Goal: Information Seeking & Learning: Learn about a topic

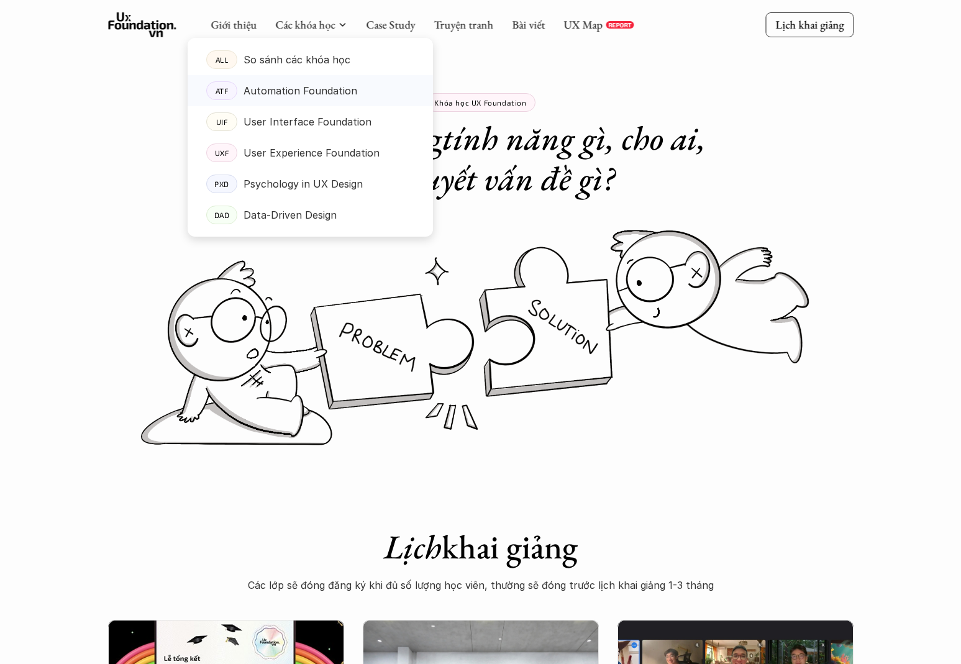
click at [296, 102] on link "ATF Automation Foundation" at bounding box center [310, 90] width 245 height 31
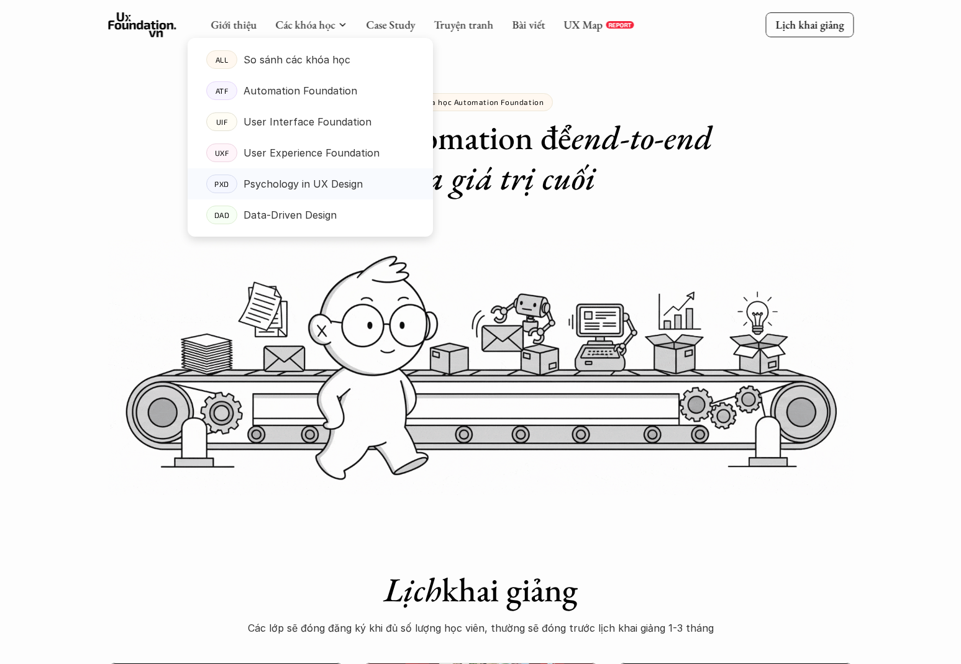
click at [331, 187] on p "Psychology in UX Design" at bounding box center [302, 184] width 119 height 19
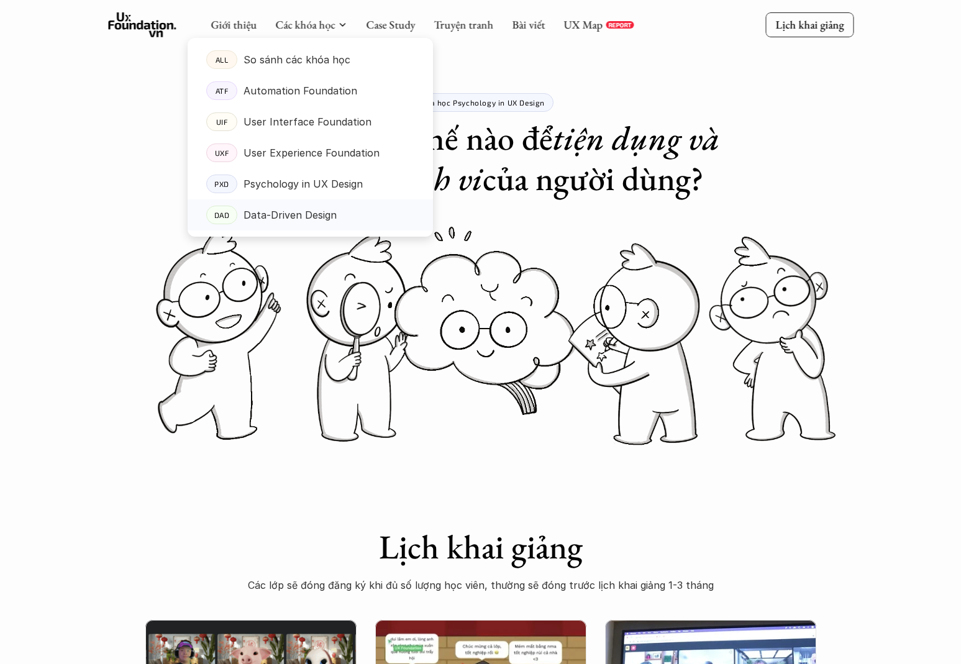
click at [288, 209] on p "Data-Driven Design" at bounding box center [289, 215] width 93 height 19
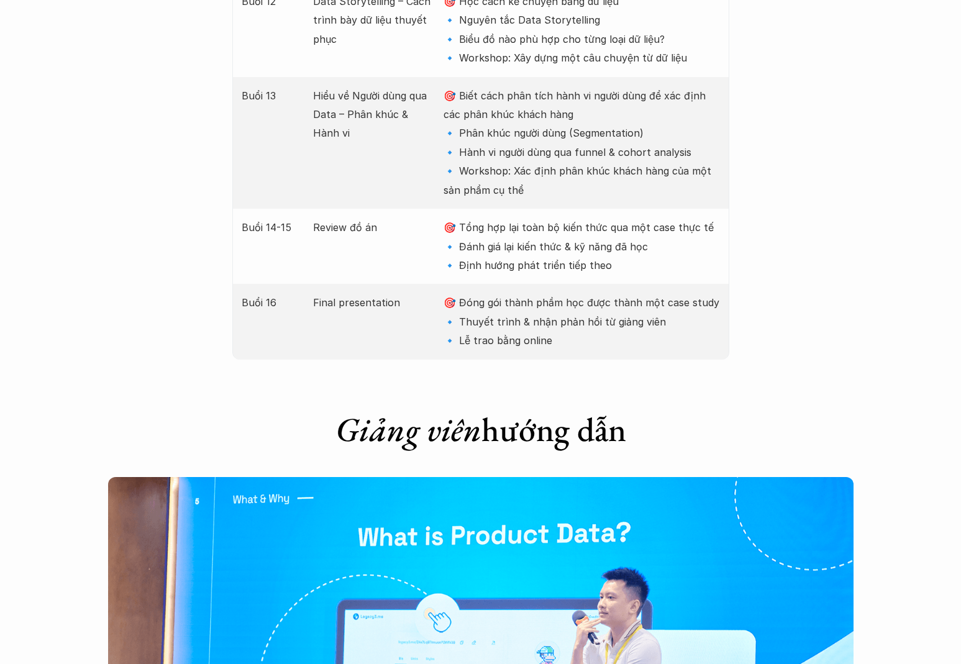
scroll to position [3269, 0]
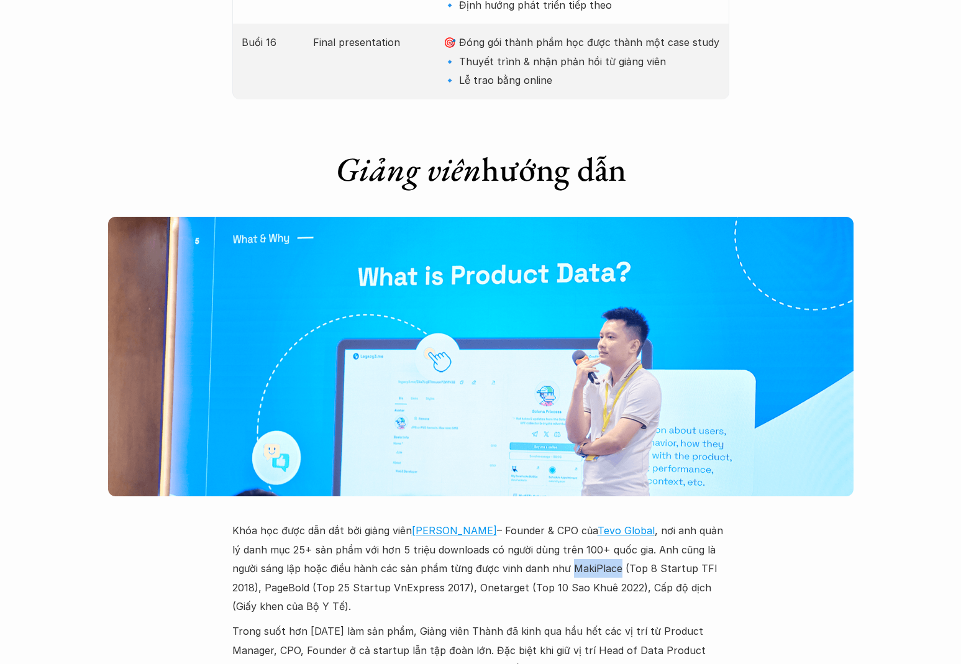
drag, startPoint x: 541, startPoint y: 434, endPoint x: 585, endPoint y: 436, distance: 44.2
click at [585, 521] on p "Khóa học được dẫn dắt bởi giảng viên [PERSON_NAME] – Founder & CPO của Tevo Glo…" at bounding box center [480, 568] width 497 height 94
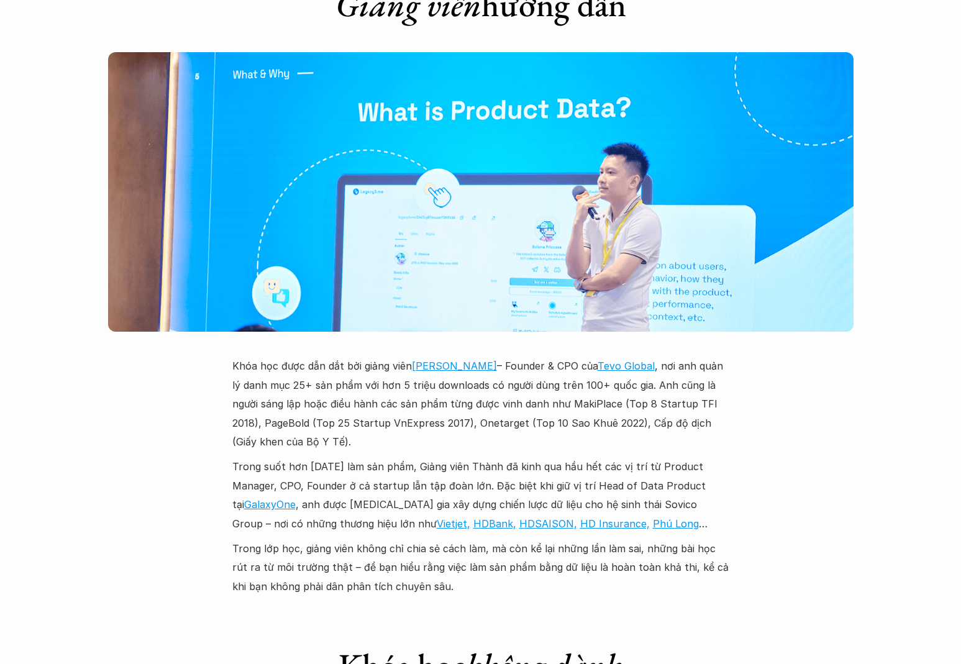
click at [454, 457] on p "Trong suốt hơn [DATE] làm sản phẩm, Giảng viên Thành đã kinh qua hầu hết các vị…" at bounding box center [480, 495] width 497 height 76
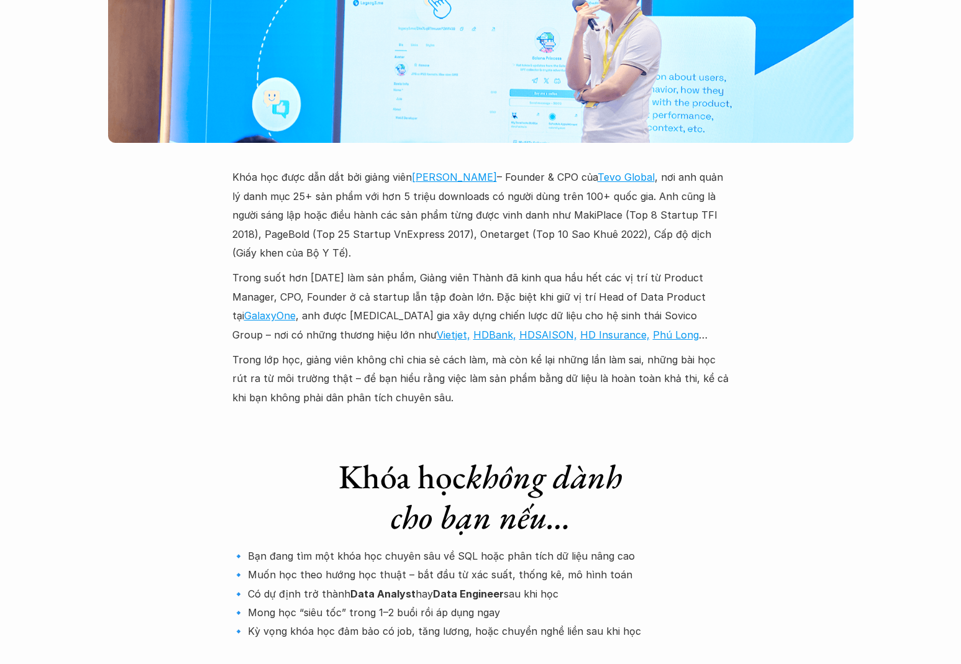
scroll to position [3702, 0]
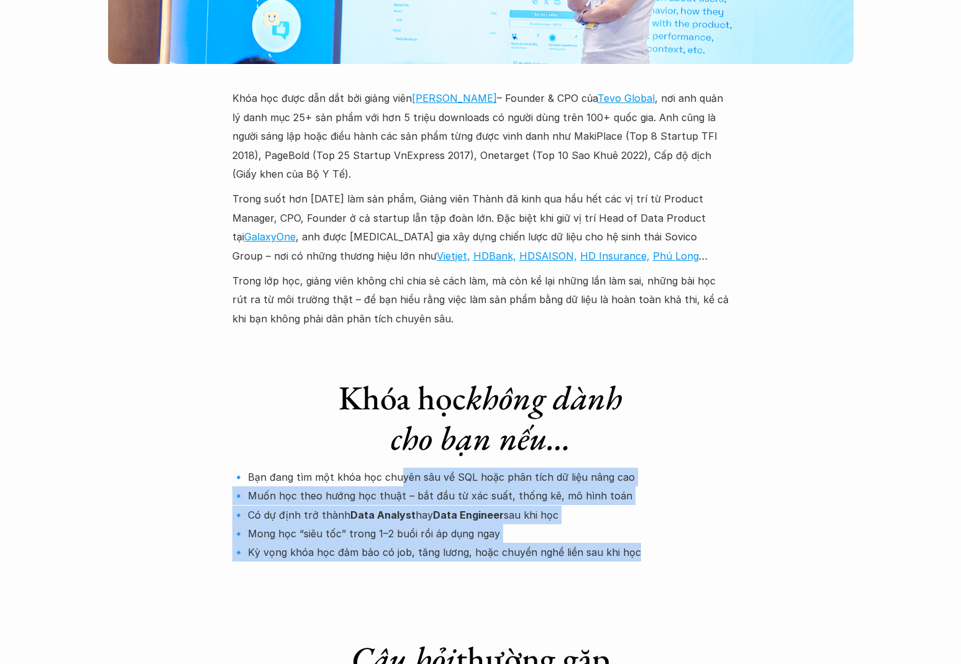
drag, startPoint x: 395, startPoint y: 344, endPoint x: 633, endPoint y: 427, distance: 251.8
click at [633, 468] on p "🔹 Bạn đang tìm một khóa học chuyên sâu về SQL hoặc phân tích dữ liệu nâng cao 🔹…" at bounding box center [480, 515] width 497 height 94
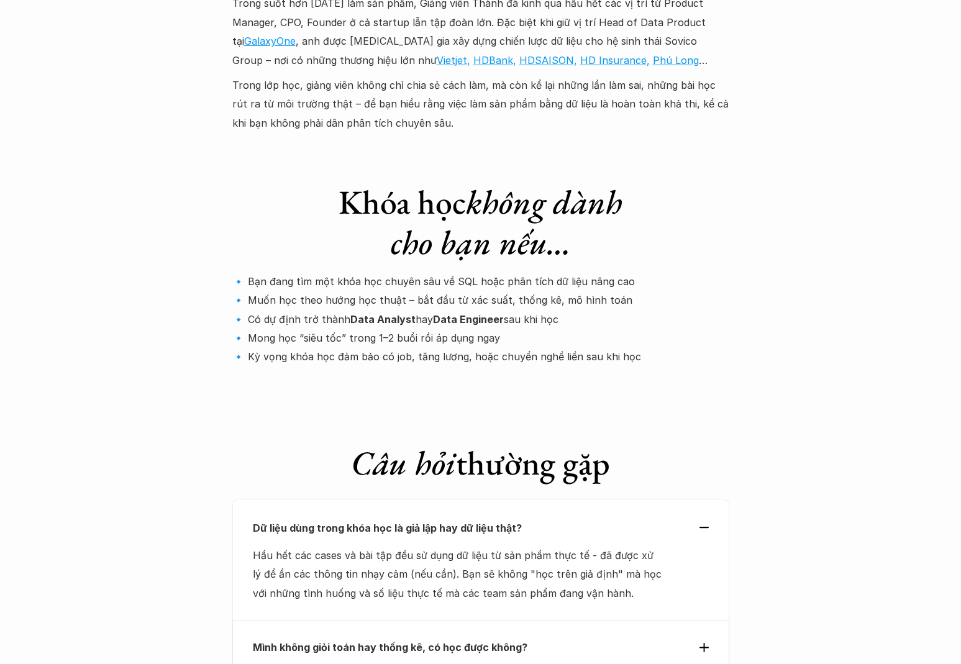
scroll to position [3905, 0]
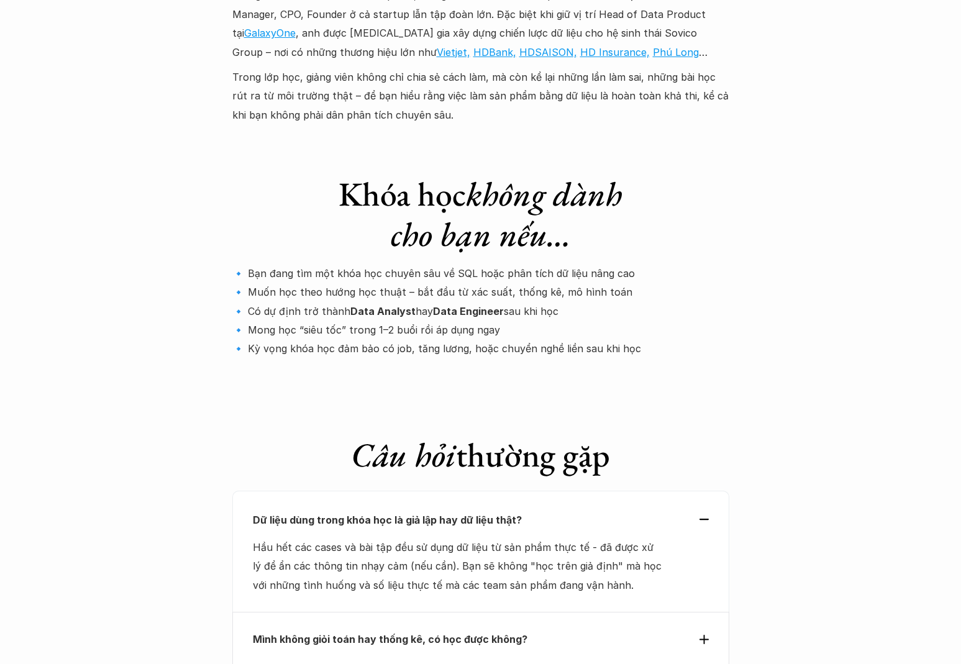
click at [572, 630] on p "Mình không giỏi toán hay thống kê, có học được không?" at bounding box center [458, 639] width 411 height 19
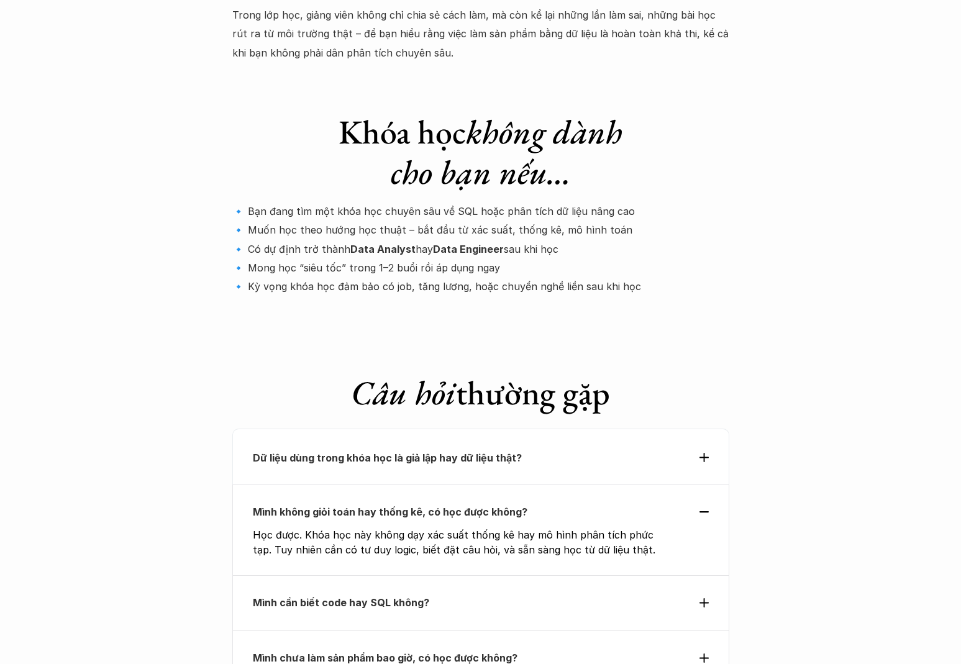
scroll to position [4019, 0]
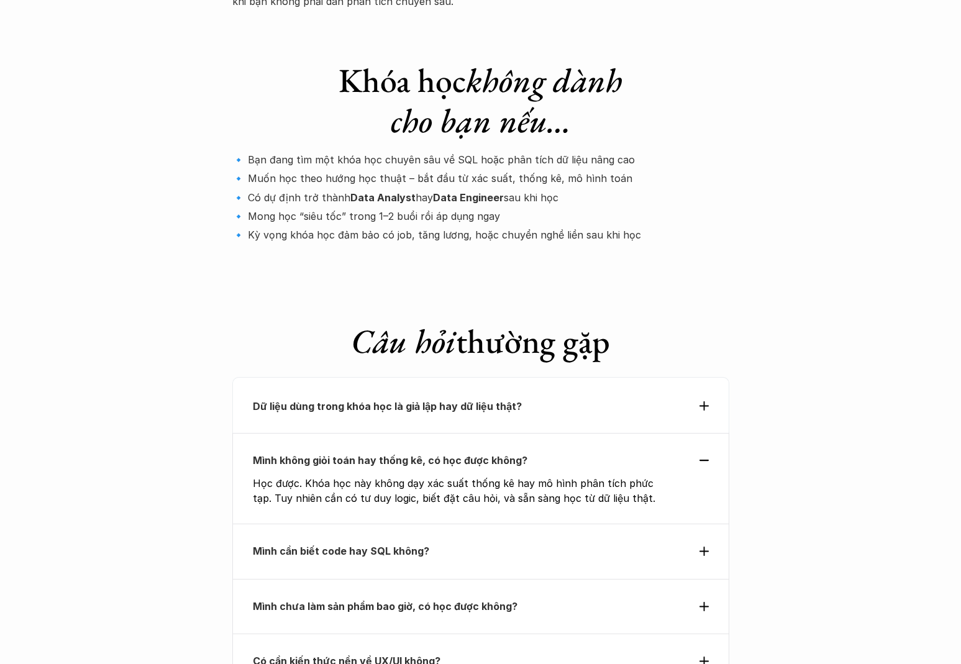
click at [553, 542] on p "Mình cần biết code hay SQL không?" at bounding box center [458, 551] width 411 height 19
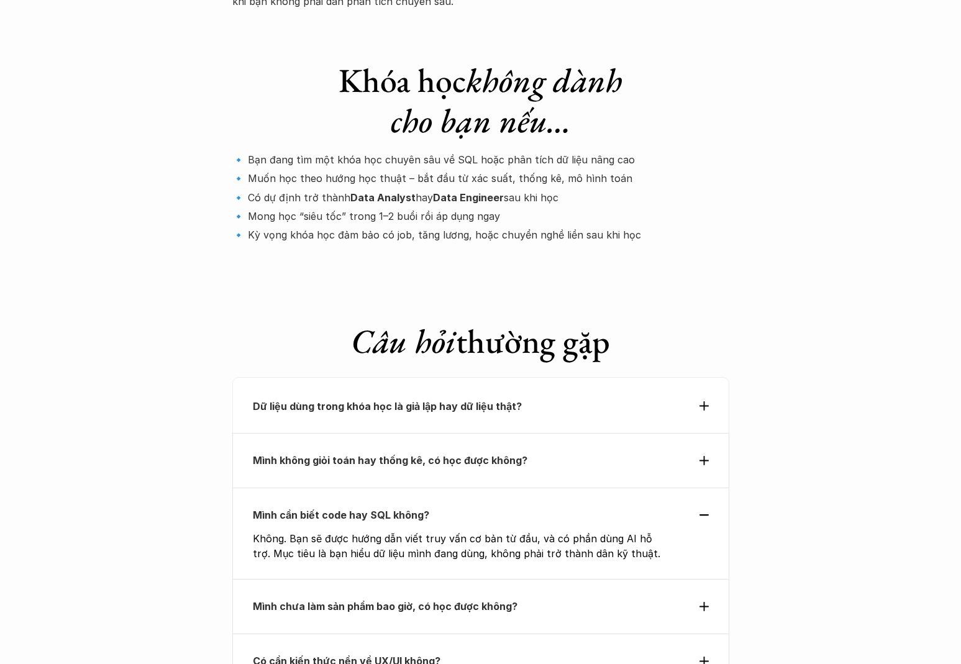
click at [536, 579] on div "Mình chưa làm sản phẩm bao giờ, có học được không?" at bounding box center [480, 606] width 497 height 55
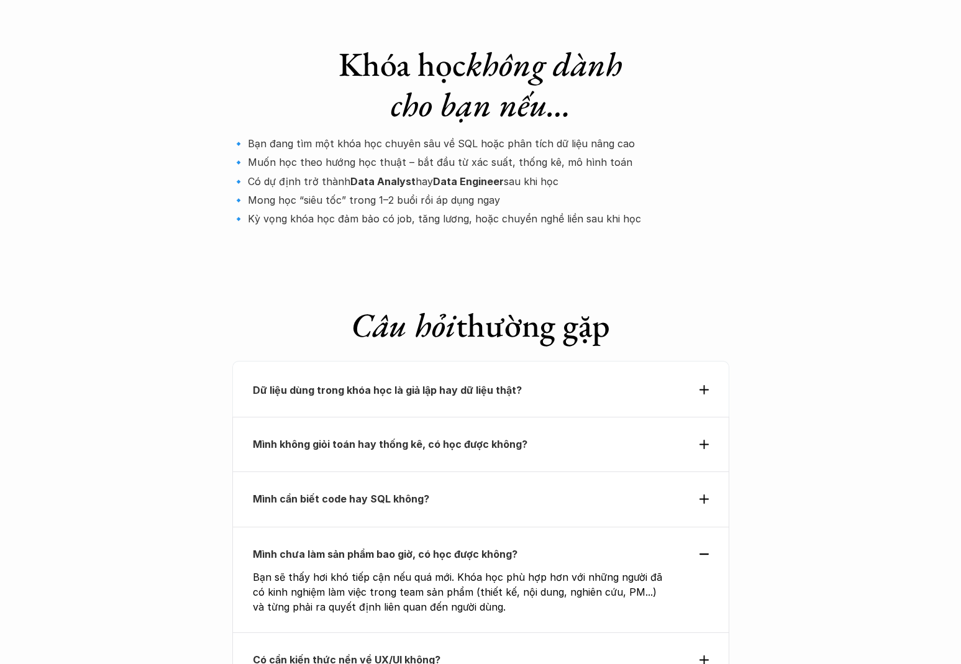
scroll to position [4102, 0]
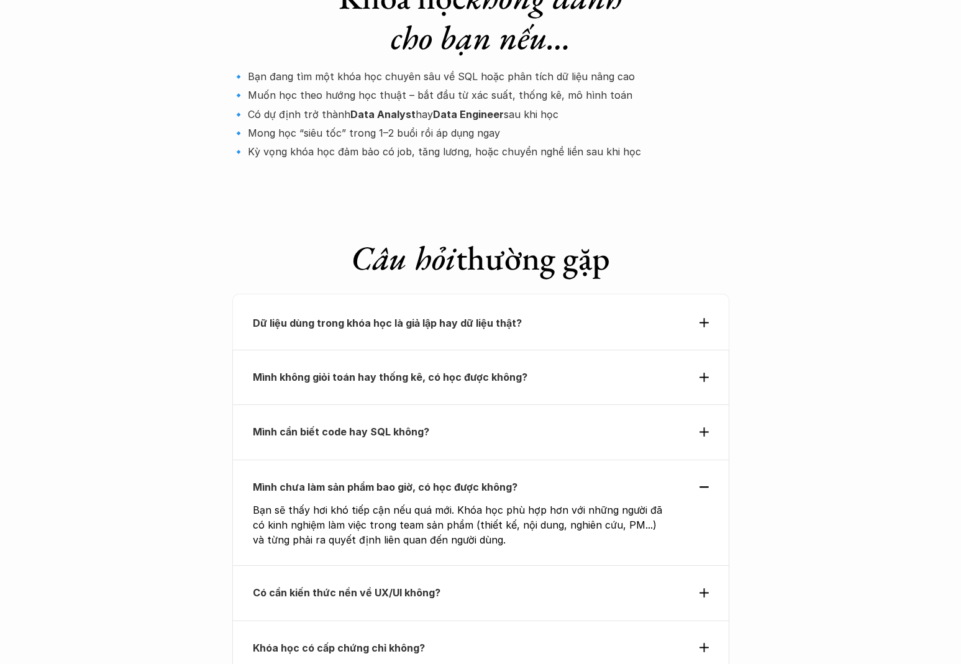
click at [524, 565] on div "Có cần kiến thức nền về UX/UI không?" at bounding box center [480, 592] width 497 height 55
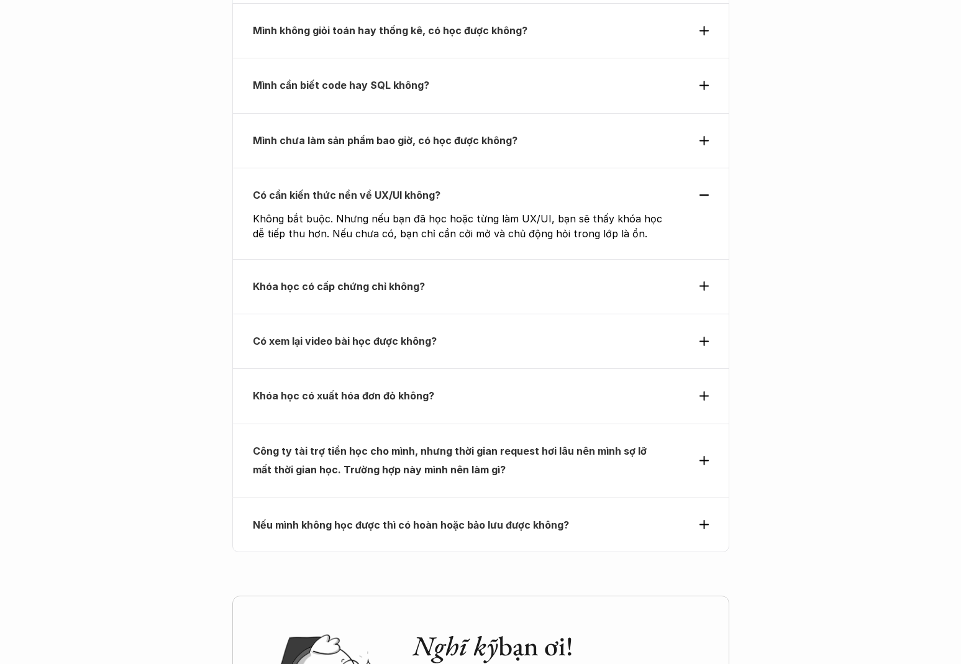
scroll to position [4528, 0]
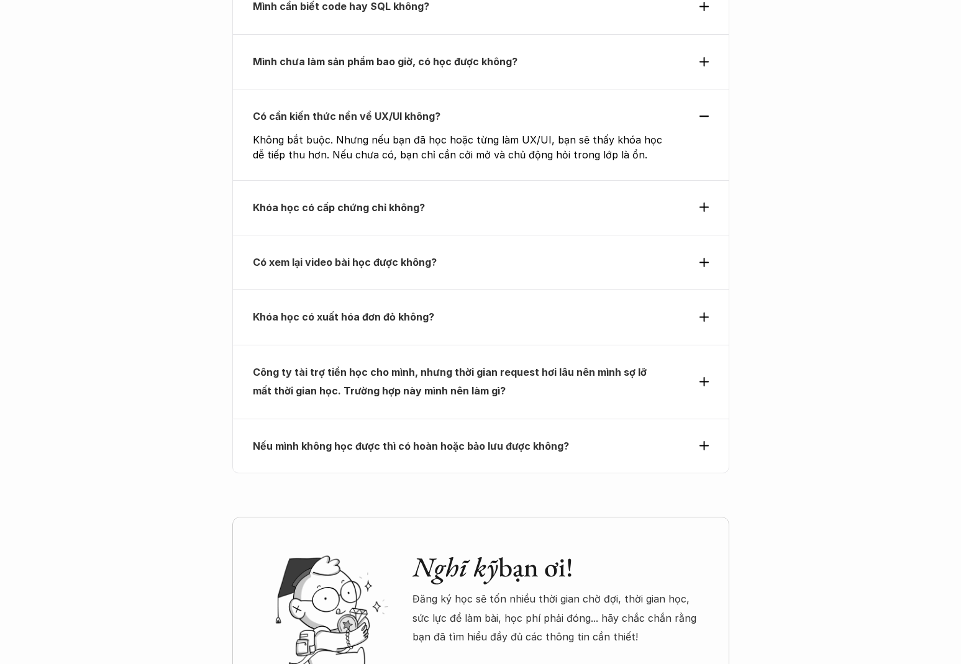
click at [429, 198] on p "Khóa học có cấp chứng chỉ không?" at bounding box center [458, 207] width 411 height 19
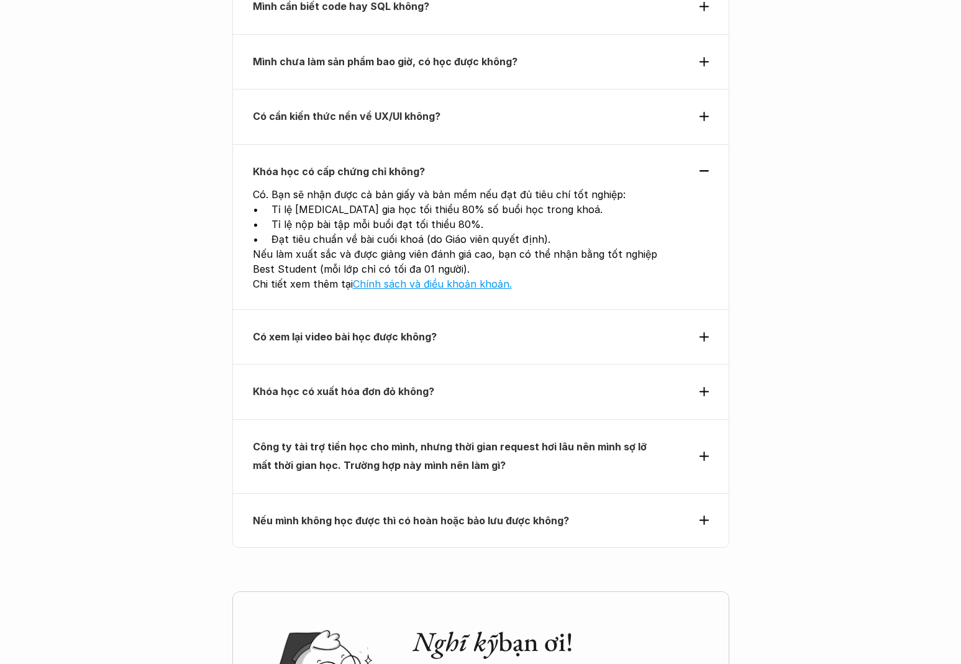
click at [524, 327] on p "Có xem lại video bài học được không?" at bounding box center [458, 336] width 411 height 19
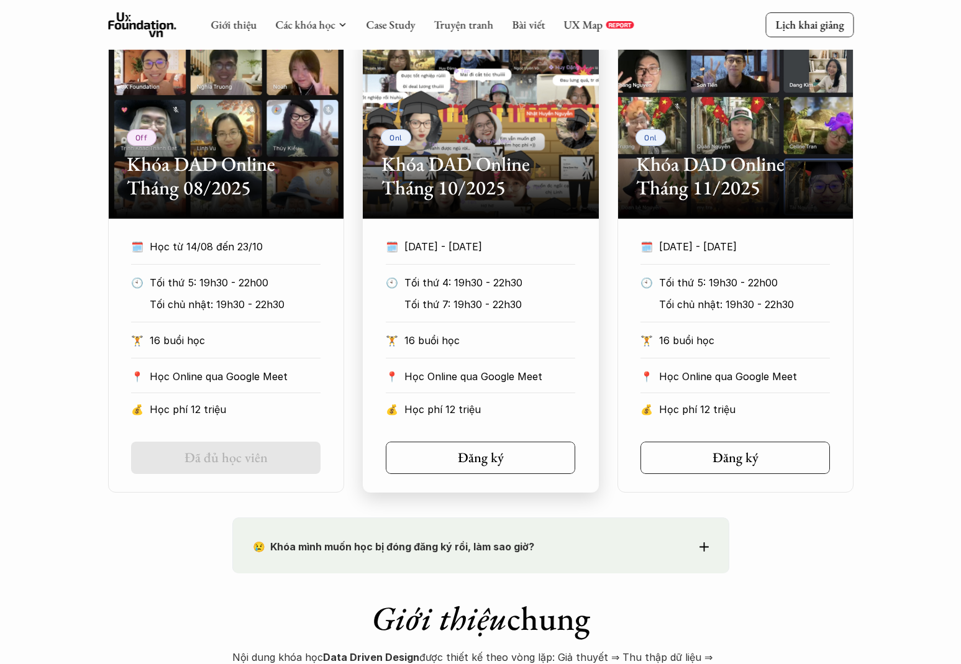
scroll to position [671, 0]
